Goal: Find specific page/section: Find specific page/section

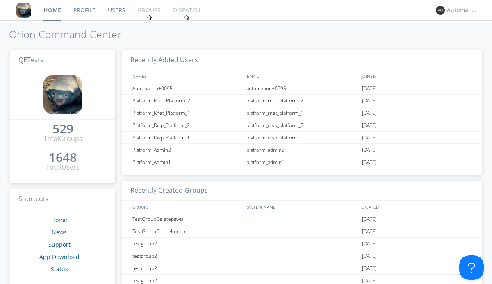
click at [186, 10] on link "Dispatch" at bounding box center [186, 10] width 39 height 20
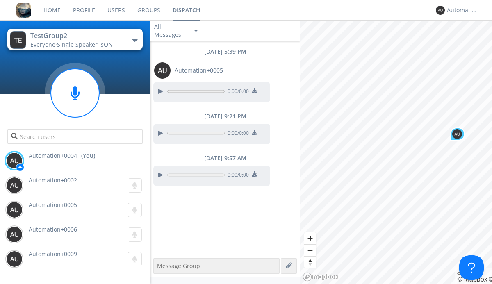
click at [134, 40] on div "button" at bounding box center [135, 40] width 7 height 3
click at [0, 0] on span "TestGroup14" at bounding box center [0, 0] width 0 height 0
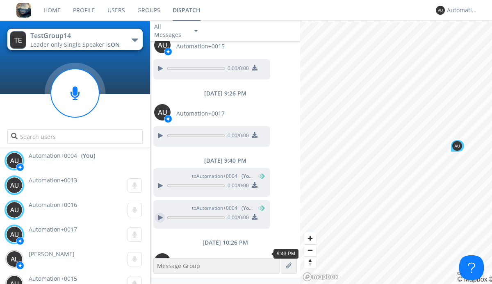
scroll to position [354, 0]
